Goal: Task Accomplishment & Management: Manage account settings

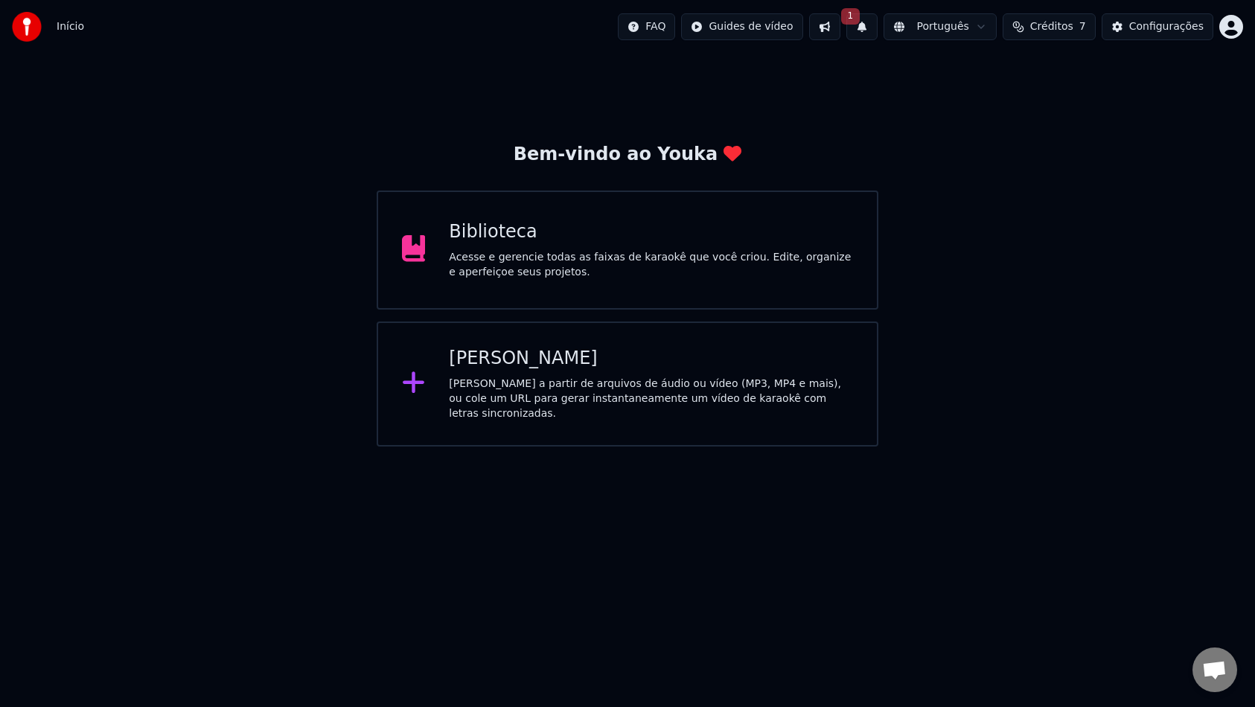
click at [858, 19] on span "1" at bounding box center [850, 16] width 19 height 16
click at [975, 72] on button "Atualizar" at bounding box center [970, 73] width 71 height 27
click at [831, 28] on button at bounding box center [824, 26] width 31 height 27
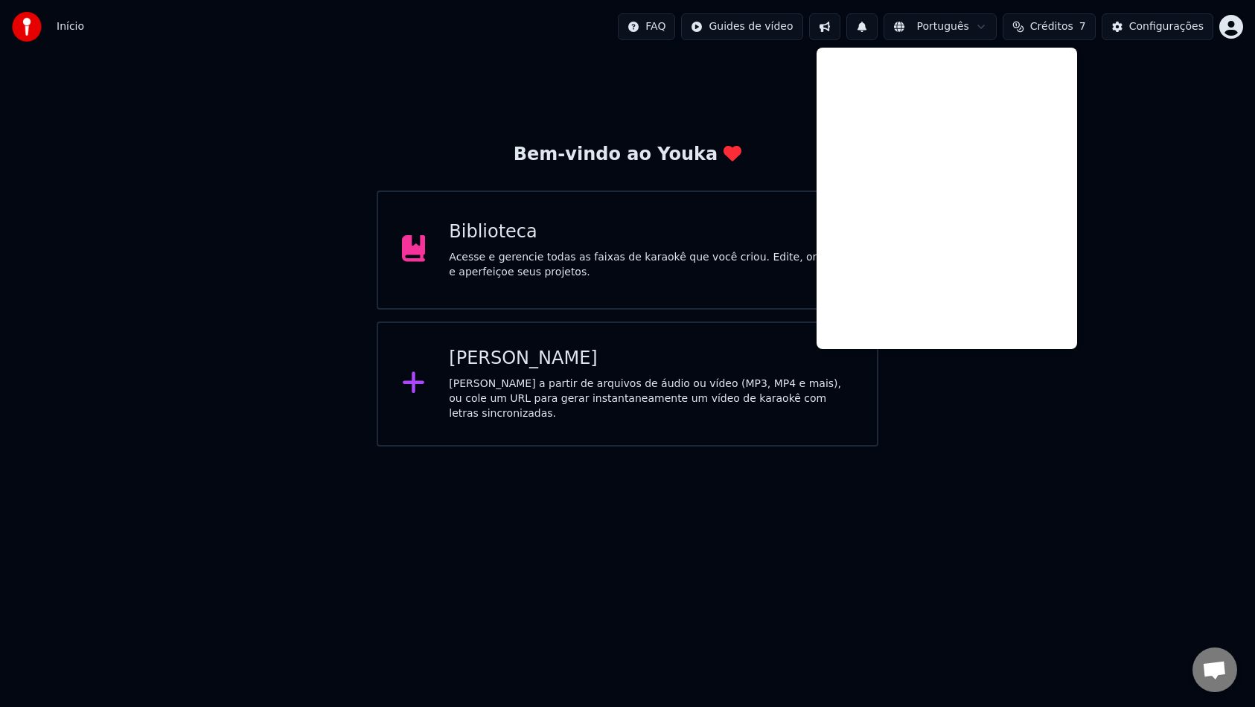
click at [770, 91] on div "Bem-vindo ao Youka Biblioteca Acesse e gerencie todas as faixas de karaokê que …" at bounding box center [627, 250] width 1255 height 393
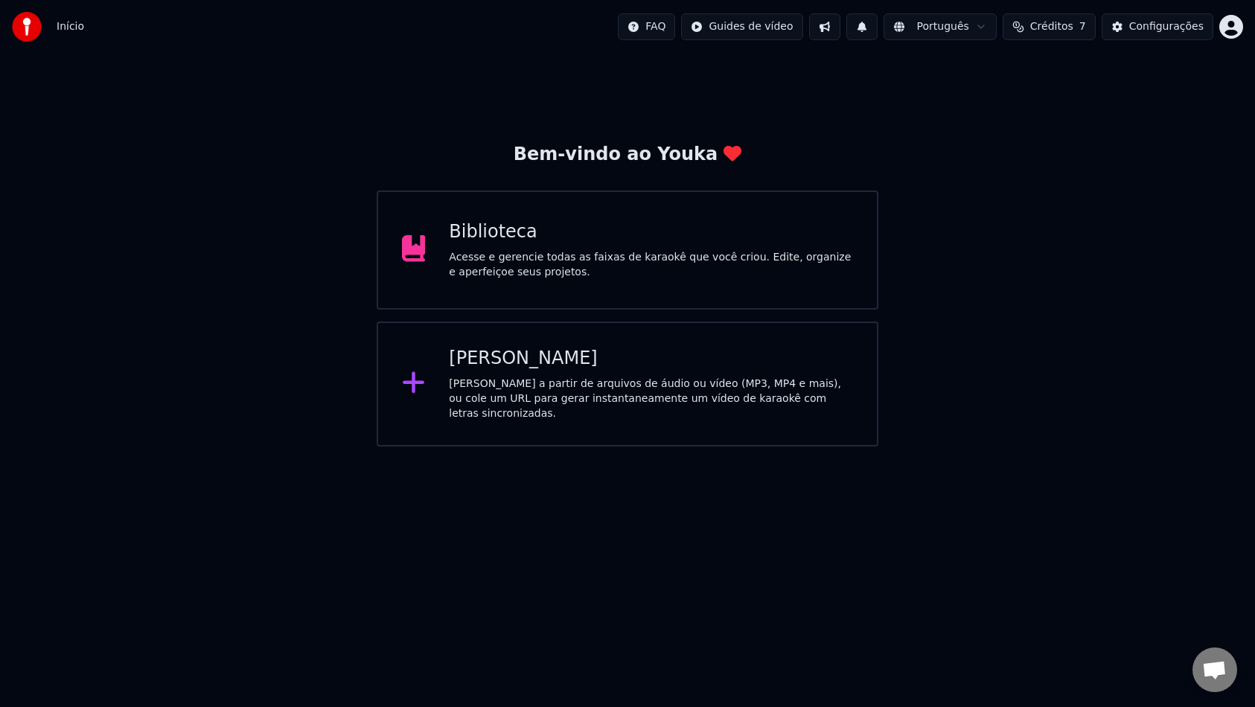
click at [1059, 31] on span "Créditos" at bounding box center [1051, 26] width 43 height 15
click at [1044, 138] on button "Atualizar" at bounding box center [1052, 137] width 83 height 27
click at [977, 99] on td "40" at bounding box center [975, 99] width 69 height 27
click at [980, 68] on th "Recarregar" at bounding box center [975, 71] width 69 height 30
click at [1019, 141] on button "Atualizar" at bounding box center [1052, 137] width 83 height 27
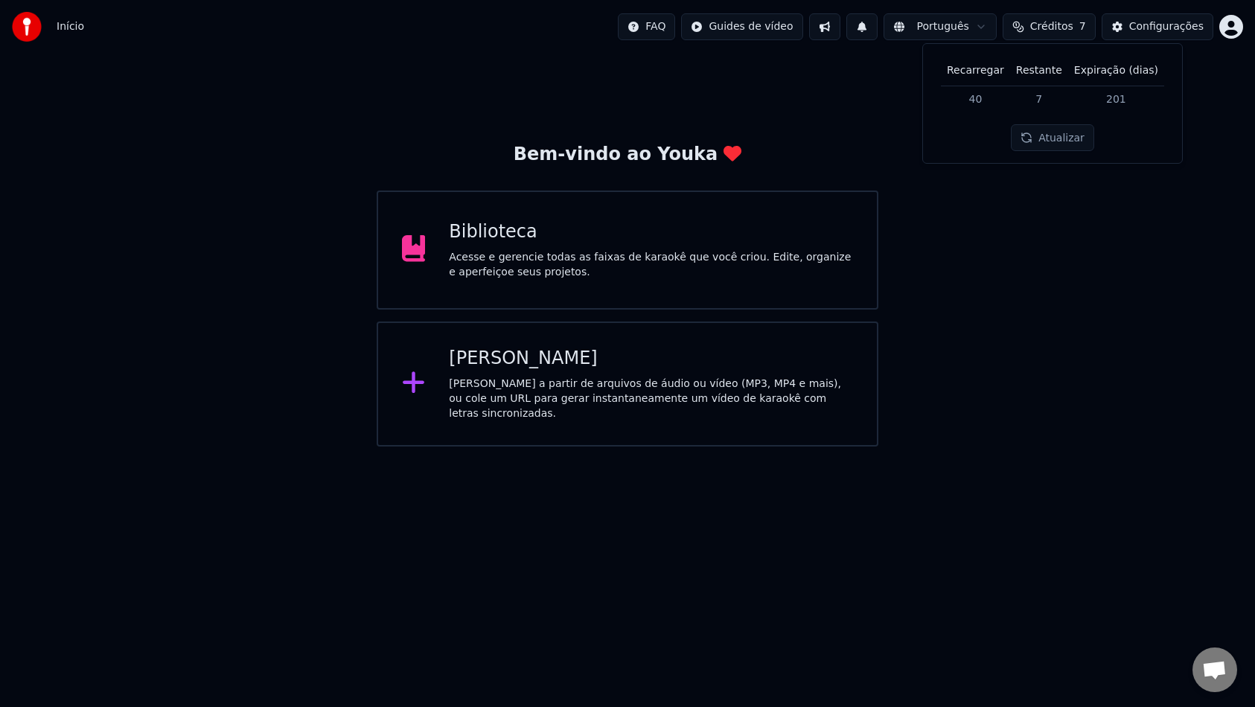
click at [1034, 140] on button "Atualizar" at bounding box center [1052, 137] width 83 height 27
click at [1149, 28] on div "Configurações" at bounding box center [1166, 26] width 74 height 15
